Goal: Task Accomplishment & Management: Complete application form

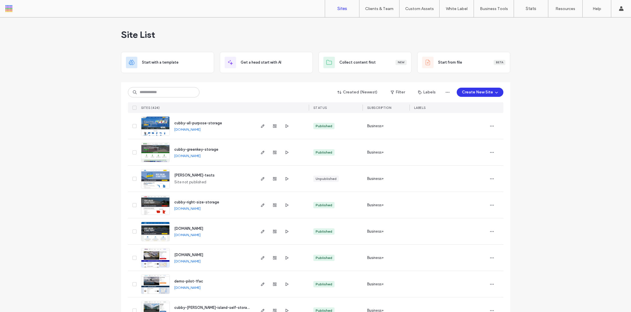
click at [376, 30] on div "Site List" at bounding box center [315, 34] width 389 height 34
click at [379, 25] on label "Client Management" at bounding box center [380, 23] width 33 height 4
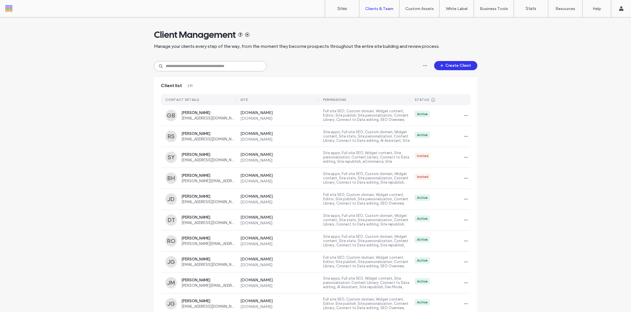
click at [187, 66] on input at bounding box center [210, 66] width 113 height 10
paste input "**********"
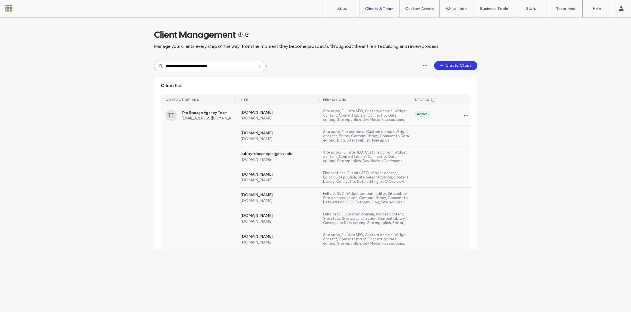
type input "**********"
click at [196, 128] on div "[DOMAIN_NAME] [DOMAIN_NAME] Site apps, Flex sections, Custom domain, Widget con…" at bounding box center [316, 136] width 310 height 21
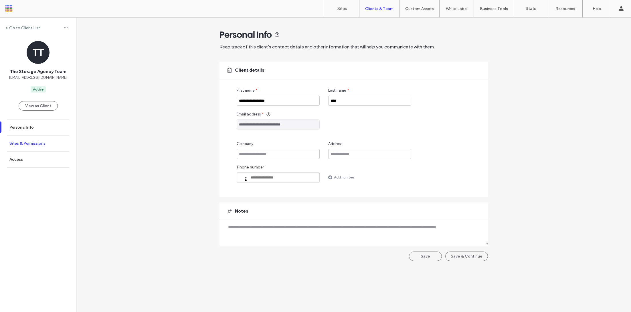
click at [30, 141] on label "Sites & Permissions" at bounding box center [27, 143] width 36 height 5
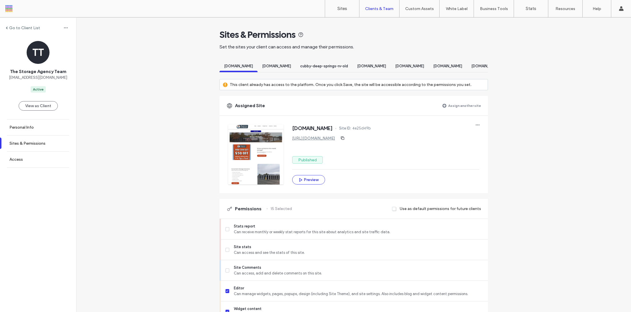
click at [456, 110] on label "Assign another site" at bounding box center [464, 105] width 33 height 10
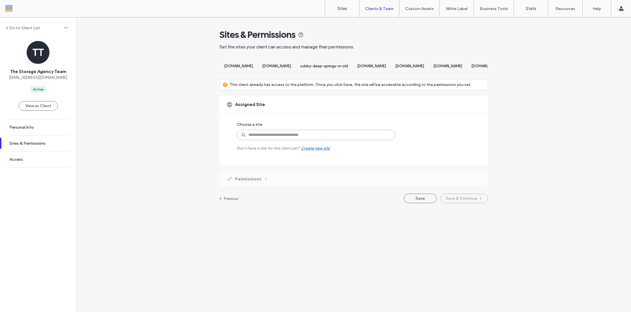
click at [272, 140] on input at bounding box center [316, 135] width 159 height 10
type input "*"
type input "******"
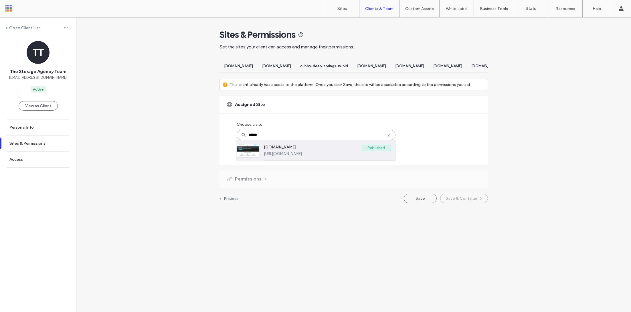
click at [286, 156] on label "[URL][DOMAIN_NAME]" at bounding box center [327, 153] width 127 height 4
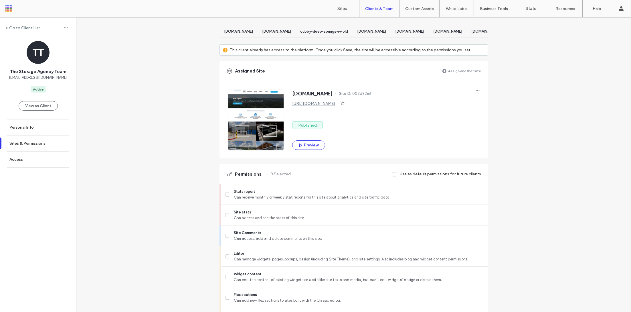
scroll to position [123, 0]
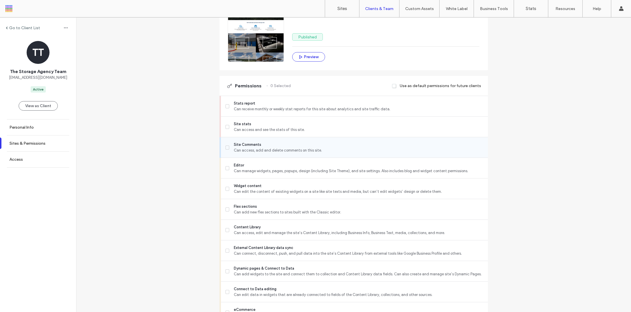
click at [250, 147] on span "Site Comments" at bounding box center [358, 145] width 249 height 6
click at [252, 174] on span "Can manage widgets, pages, popups, design (including Site Theme), and site sett…" at bounding box center [358, 171] width 249 height 6
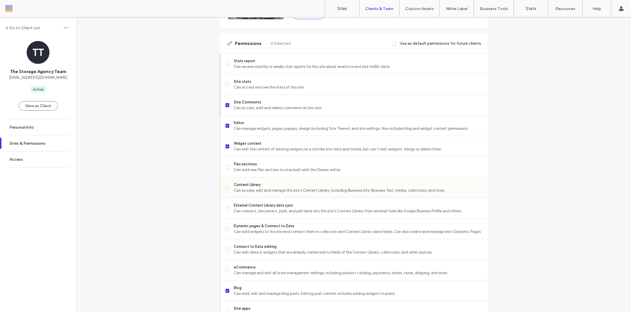
click at [256, 192] on span "Can access, edit and manage the site’s Content Library, including Business Info…" at bounding box center [358, 190] width 249 height 6
click at [260, 213] on span "Can connect, disconnect, push, and pull data into the site’s Content Library fr…" at bounding box center [358, 211] width 249 height 6
click at [268, 229] on span "Dynamic pages & Connect to Data" at bounding box center [358, 226] width 249 height 6
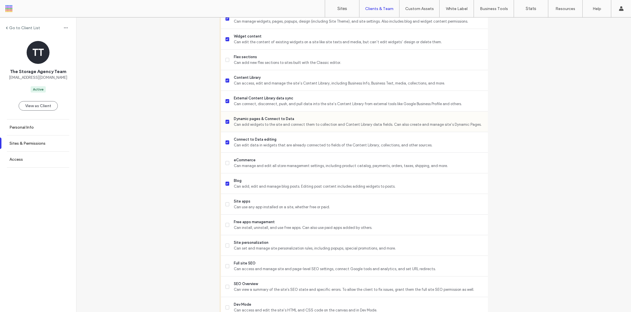
scroll to position [272, 0]
click at [267, 205] on span "Site apps" at bounding box center [358, 202] width 249 height 6
click at [271, 225] on span "Free apps management" at bounding box center [358, 223] width 249 height 6
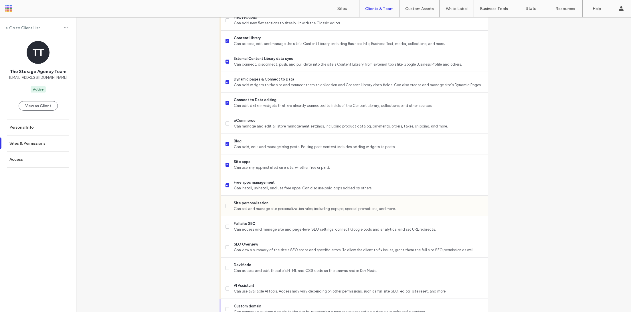
click at [262, 212] on span "Can set and manage site personalization rules, including popups, special promot…" at bounding box center [358, 209] width 249 height 6
click at [263, 226] on span "Full site SEO" at bounding box center [358, 224] width 249 height 6
click at [271, 257] on div "SEO Overview Can view a summary of the site's SEO state and specific errors. To…" at bounding box center [357, 247] width 262 height 20
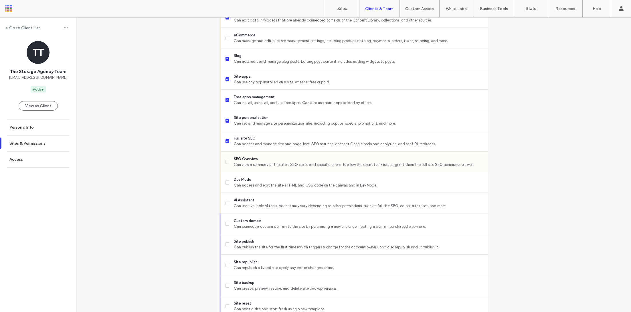
scroll to position [409, 0]
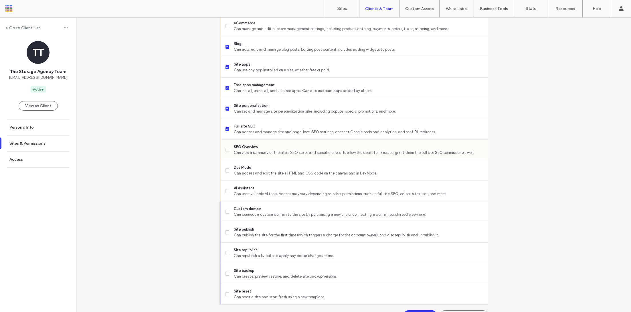
drag, startPoint x: 252, startPoint y: 153, endPoint x: 252, endPoint y: 159, distance: 5.7
click at [252, 150] on span "SEO Overview" at bounding box center [358, 147] width 249 height 6
click at [265, 232] on span "Site publish" at bounding box center [358, 229] width 249 height 6
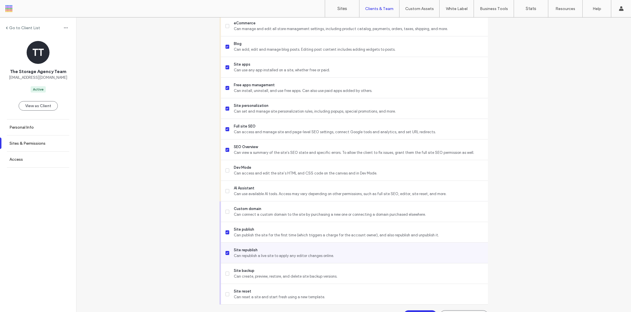
click at [266, 252] on span "Site republish" at bounding box center [358, 250] width 249 height 6
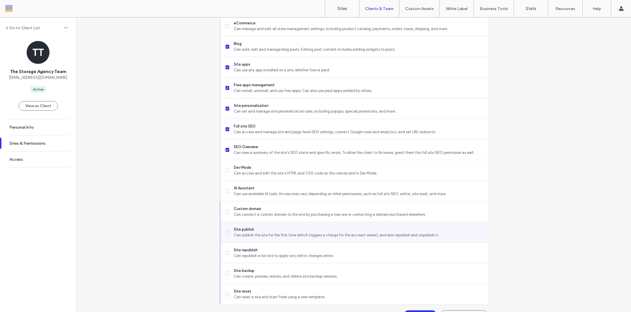
click at [266, 232] on span "Site publish" at bounding box center [358, 229] width 249 height 6
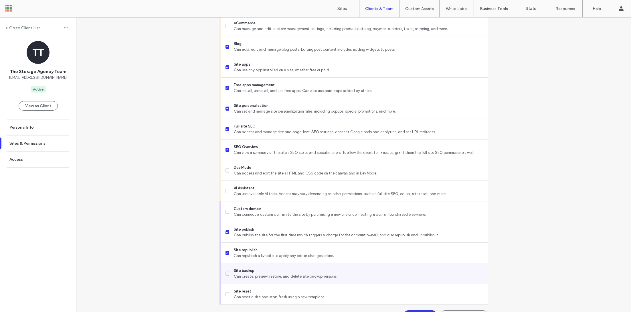
scroll to position [427, 0]
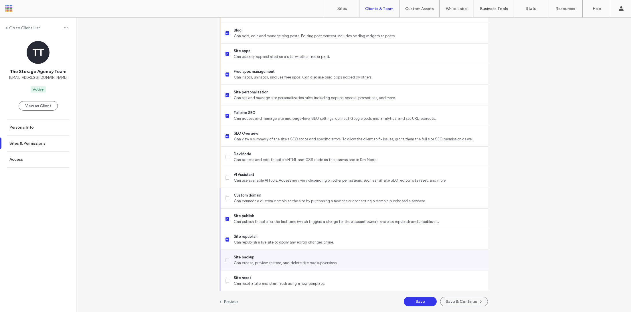
click at [276, 261] on span "Can create, preview, restore, and delete site backup versions." at bounding box center [358, 263] width 249 height 6
click at [469, 301] on button "Save & Continue" at bounding box center [464, 301] width 48 height 9
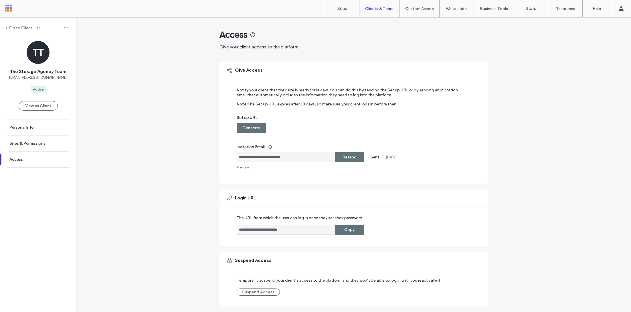
click at [347, 159] on label "Resend" at bounding box center [349, 157] width 14 height 11
click at [384, 26] on link "Client Management" at bounding box center [391, 23] width 55 height 12
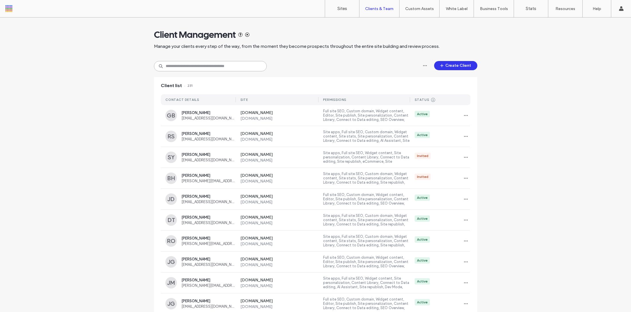
click at [219, 65] on input at bounding box center [210, 66] width 113 height 10
paste input "**********"
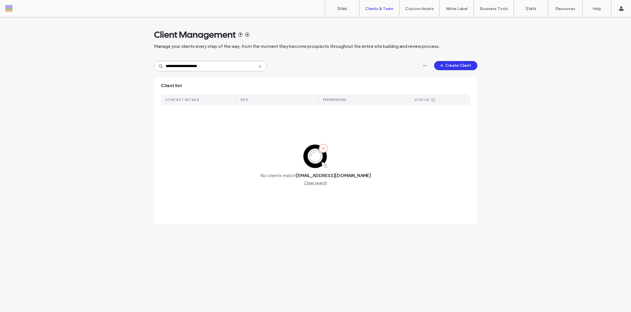
drag, startPoint x: 215, startPoint y: 68, endPoint x: 145, endPoint y: 68, distance: 70.7
click at [144, 68] on div "**********" at bounding box center [315, 123] width 631 height 212
type input "*****"
click at [257, 68] on input "*****" at bounding box center [210, 66] width 113 height 10
click at [266, 68] on input "*****" at bounding box center [210, 66] width 113 height 10
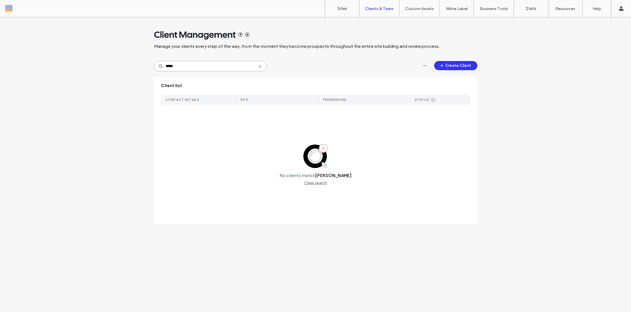
click at [263, 68] on input "*****" at bounding box center [210, 66] width 113 height 10
click at [260, 68] on icon at bounding box center [260, 66] width 5 height 5
click at [208, 65] on input at bounding box center [210, 66] width 113 height 10
type input "*"
type input "*******"
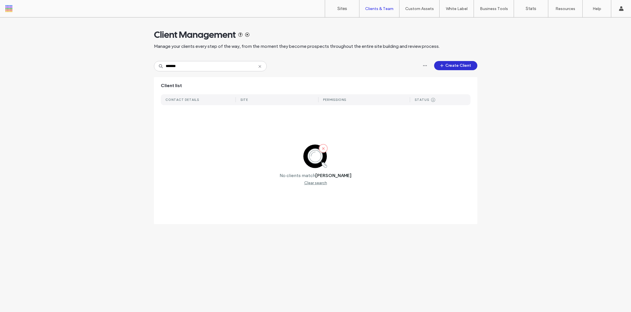
click at [439, 68] on button "Create Client" at bounding box center [455, 65] width 43 height 9
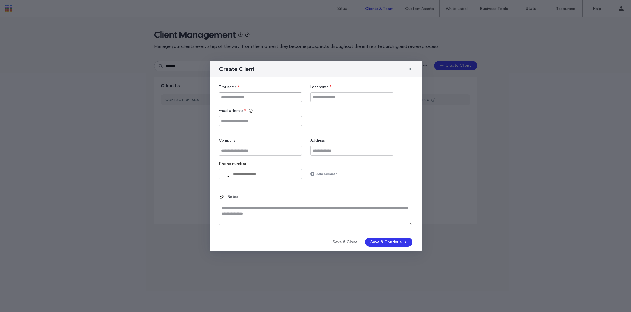
click at [250, 96] on input "First name" at bounding box center [260, 97] width 83 height 10
type input "*****"
type input "*"
click at [228, 121] on input "Email address" at bounding box center [260, 121] width 83 height 10
paste input "**********"
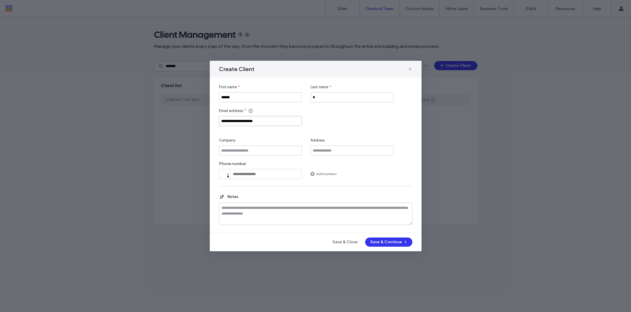
type input "**********"
click at [345, 98] on input "*" at bounding box center [352, 97] width 83 height 10
type input "*******"
click at [274, 171] on input "tel" at bounding box center [260, 174] width 83 height 10
click at [387, 242] on button "Save & Continue" at bounding box center [388, 241] width 47 height 9
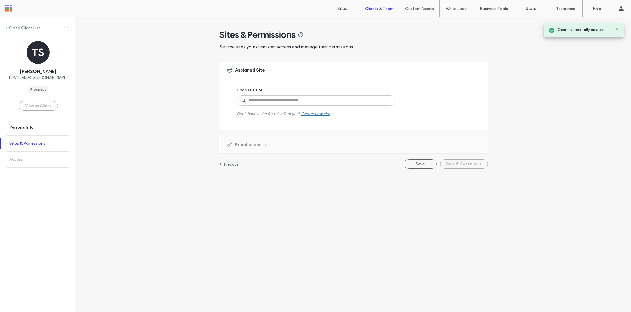
click at [33, 144] on label "Sites & Permissions" at bounding box center [27, 143] width 36 height 5
click at [44, 147] on link "Sites & Permissions" at bounding box center [38, 143] width 76 height 16
click at [41, 144] on label "Sites & Permissions" at bounding box center [27, 143] width 36 height 5
click at [328, 103] on input at bounding box center [316, 100] width 159 height 10
type input "******"
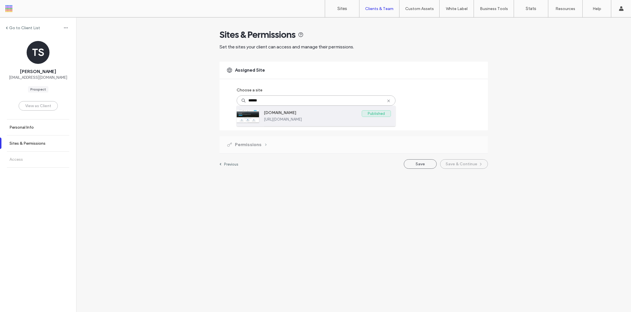
click at [319, 122] on div "[DOMAIN_NAME] Published [URL][DOMAIN_NAME]" at bounding box center [327, 116] width 127 height 20
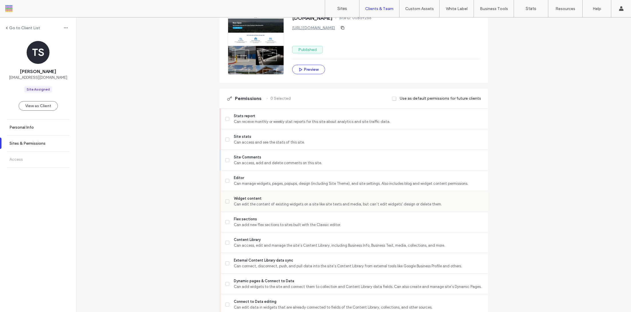
scroll to position [92, 0]
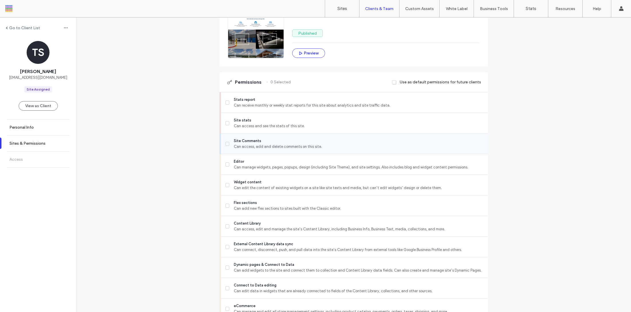
click at [256, 137] on div "Site Comments Can access, add and delete comments on this site." at bounding box center [357, 143] width 262 height 20
click at [260, 159] on span "Editor" at bounding box center [358, 162] width 249 height 6
click at [248, 143] on span "Site Comments" at bounding box center [358, 141] width 249 height 6
click at [274, 203] on span "Flex sections" at bounding box center [358, 203] width 249 height 6
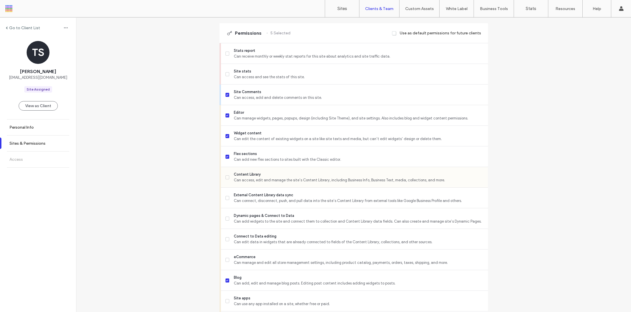
click at [260, 179] on span "Can access, edit and manage the site’s Content Library, including Business Info…" at bounding box center [358, 180] width 249 height 6
click at [261, 196] on span "External Content Library data sync" at bounding box center [358, 195] width 249 height 6
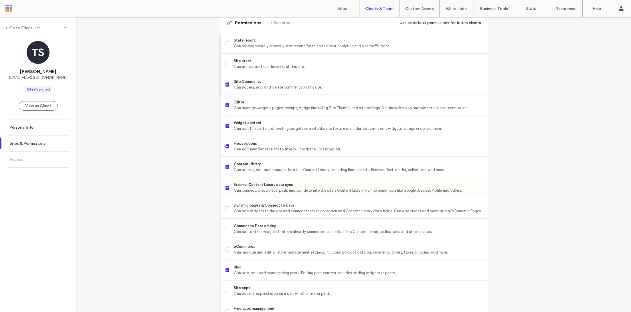
scroll to position [200, 0]
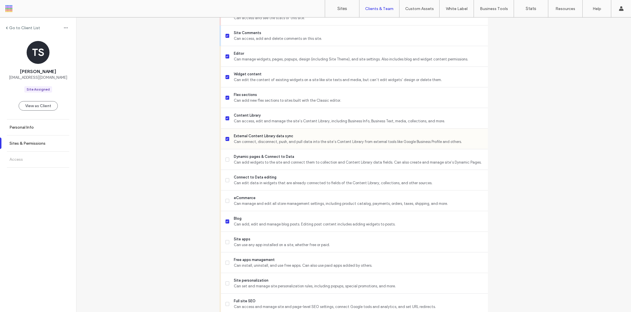
click at [261, 145] on div "External Content Library data sync Can connect, disconnect, push, and pull data…" at bounding box center [357, 139] width 262 height 20
click at [260, 154] on span "Dynamic pages & Connect to Data" at bounding box center [358, 157] width 249 height 6
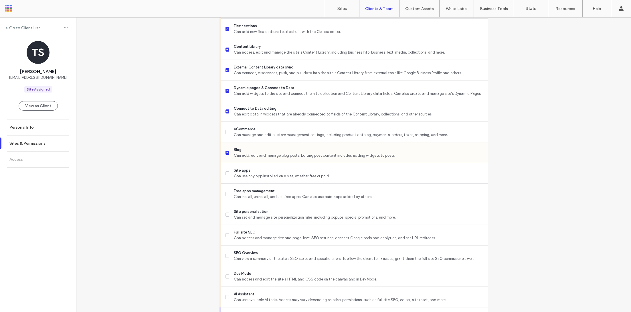
scroll to position [270, 0]
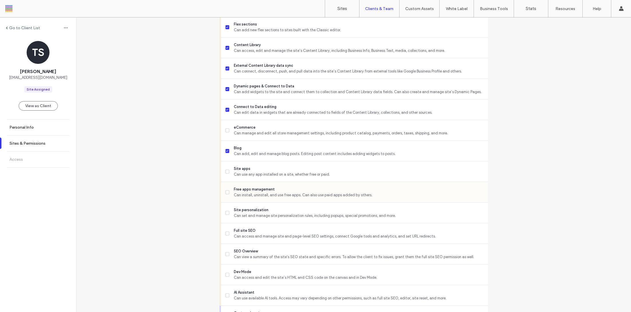
click at [277, 186] on span "Free apps management" at bounding box center [358, 189] width 249 height 6
click at [278, 207] on span "Site personalization" at bounding box center [358, 210] width 249 height 6
click at [281, 236] on span "Can access and manage site and page-level SEO settings, connect Google tools an…" at bounding box center [358, 236] width 249 height 6
click at [281, 256] on span "Can view a summary of the site's SEO state and specific errors. To allow the cl…" at bounding box center [358, 257] width 249 height 6
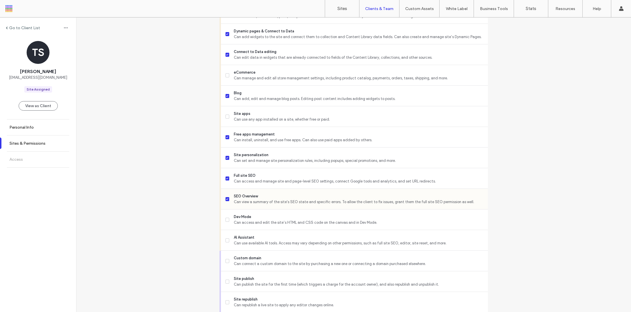
scroll to position [333, 0]
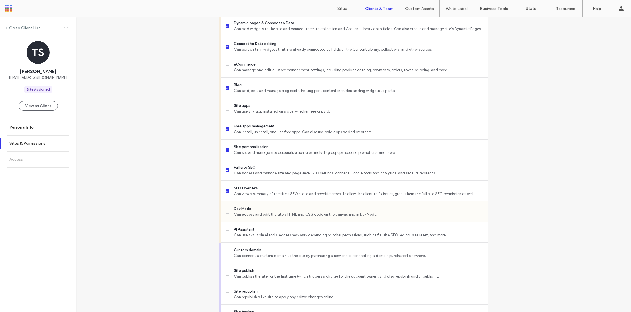
click at [263, 212] on span "Can access and edit the site’s HTML and CSS code on the canvas and in Dev Mode." at bounding box center [358, 215] width 249 height 6
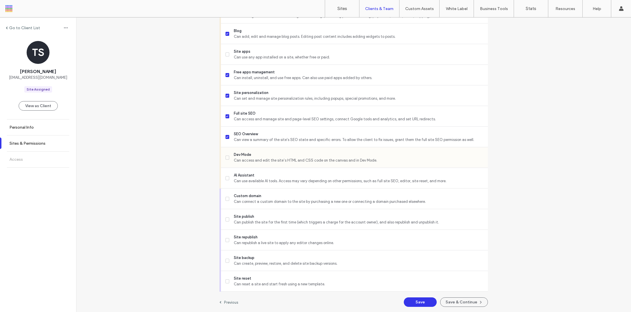
click at [269, 157] on span "Can access and edit the site’s HTML and CSS code on the canvas and in Dev Mode." at bounding box center [358, 160] width 249 height 6
click at [276, 217] on span "Site publish" at bounding box center [358, 217] width 249 height 6
click at [288, 265] on span "Can create, preview, restore, and delete site backup versions." at bounding box center [358, 263] width 249 height 6
click at [453, 302] on button "Save & Continue" at bounding box center [464, 301] width 48 height 9
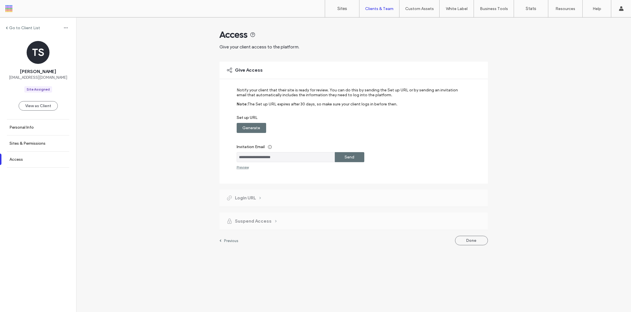
click at [340, 154] on div "Send" at bounding box center [349, 157] width 29 height 10
